Goal: Task Accomplishment & Management: Complete application form

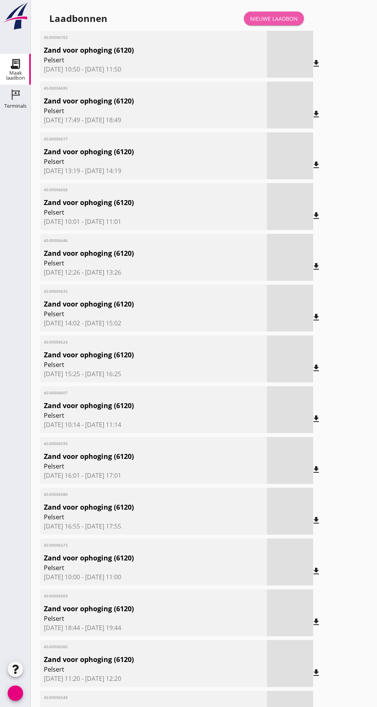
click at [283, 14] on link "Nieuwe laadbon" at bounding box center [274, 19] width 60 height 14
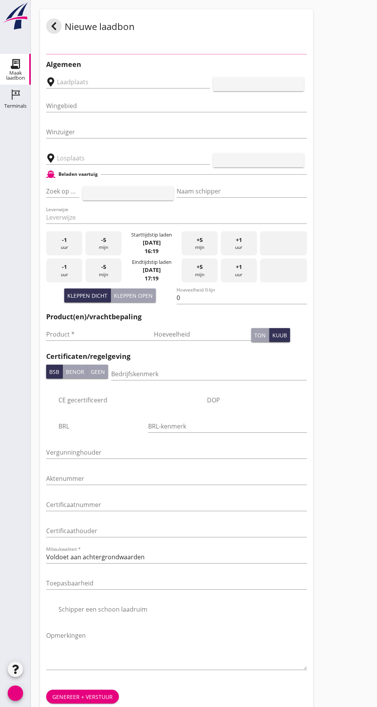
click at [104, 106] on input "Wingebied" at bounding box center [171, 106] width 250 height 12
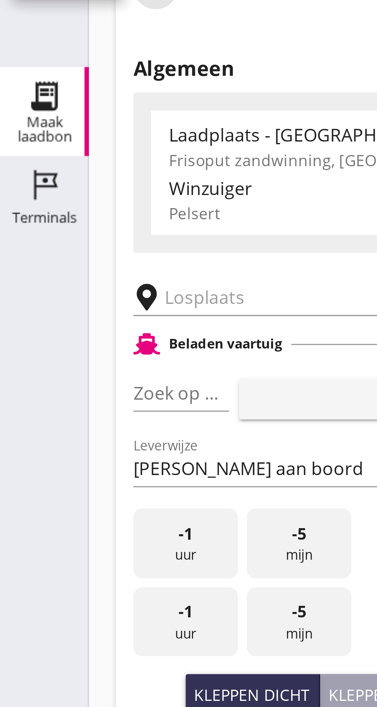
click at [62, 131] on input "text" at bounding box center [123, 133] width 132 height 12
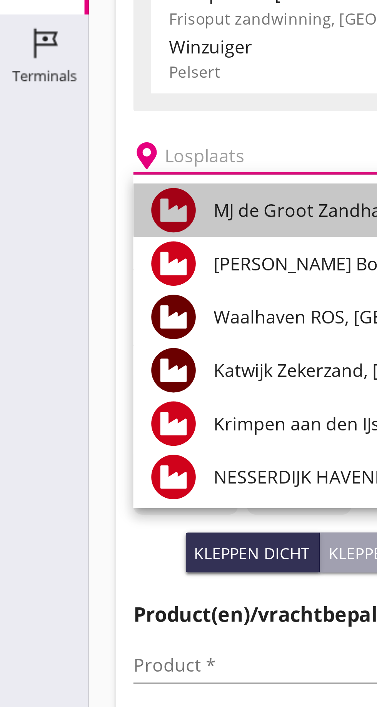
click at [102, 151] on font "MJ de Groot Zandhandel BV - [GEOGRAPHIC_DATA], [GEOGRAPHIC_DATA]" at bounding box center [179, 152] width 210 height 8
type input "[PERSON_NAME] Zandhandel B.V. - Spaansepolder, [GEOGRAPHIC_DATA]"
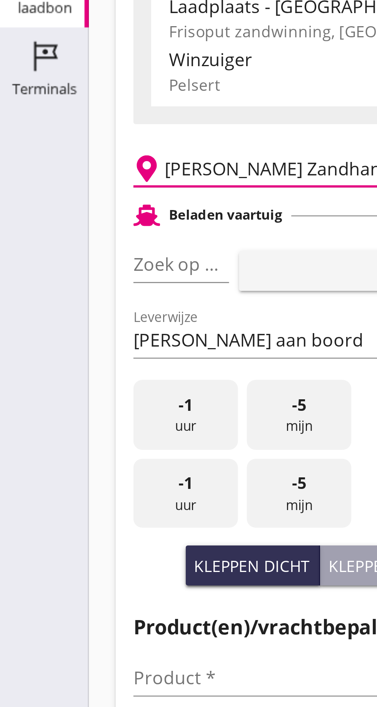
click at [69, 166] on font "pijl_drop_down" at bounding box center [74, 166] width 129 height 9
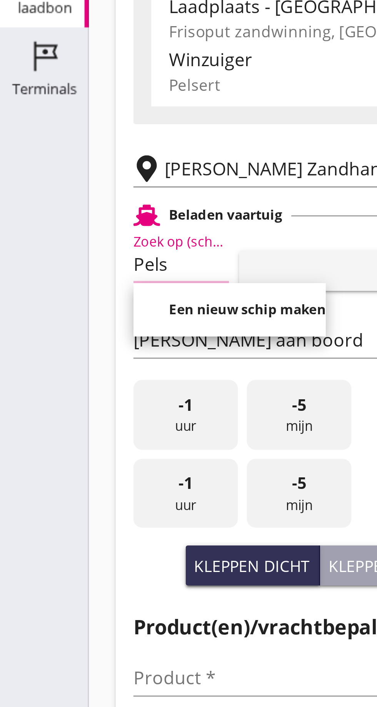
scroll to position [0, 3]
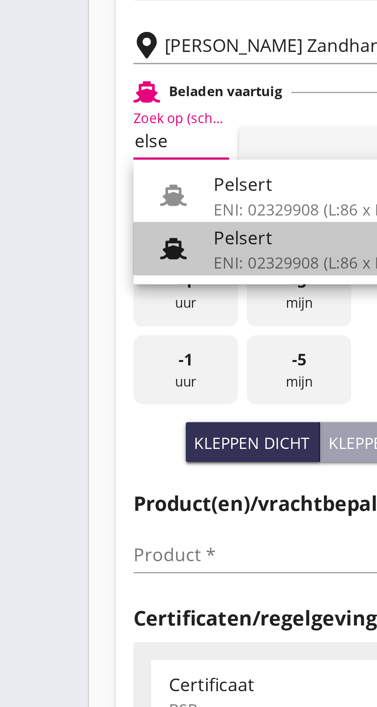
click at [95, 201] on div "Pelsert" at bounding box center [110, 199] width 73 height 9
type input "Pelsert"
type input "[PERSON_NAME]"
type input "1087"
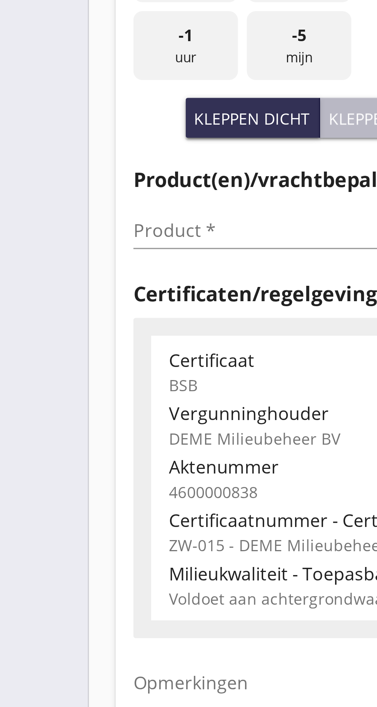
type input "Pelsert"
click at [125, 270] on font "Kleppen open" at bounding box center [133, 270] width 39 height 7
type input "725"
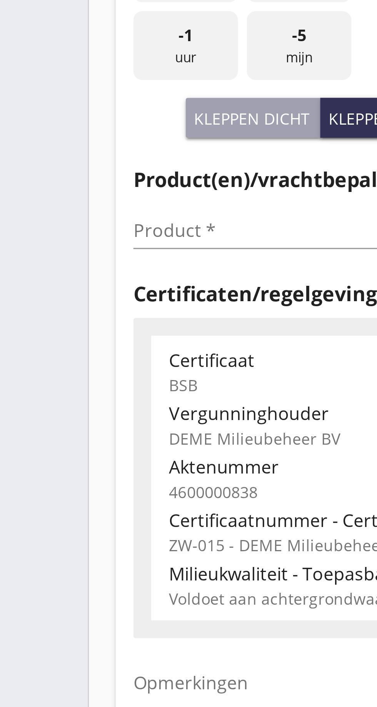
scroll to position [0, 0]
click at [63, 309] on input "Product *" at bounding box center [94, 309] width 97 height 12
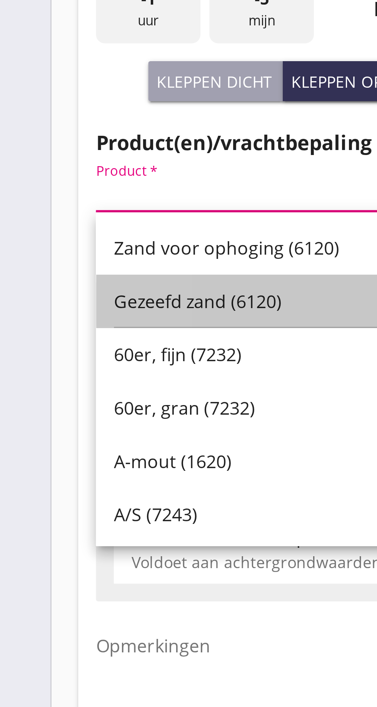
click at [87, 344] on font "Gezeefd zand (6120)" at bounding box center [81, 347] width 58 height 8
type input "Gezeefd zand (6120)"
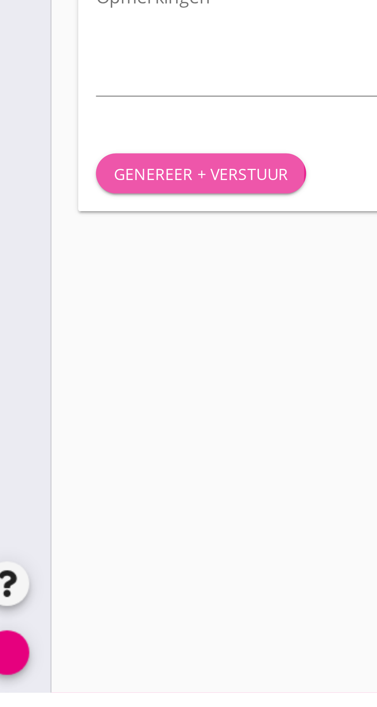
click at [81, 524] on font "Genereer + verstuur" at bounding box center [82, 527] width 60 height 7
